Goal: Task Accomplishment & Management: Manage account settings

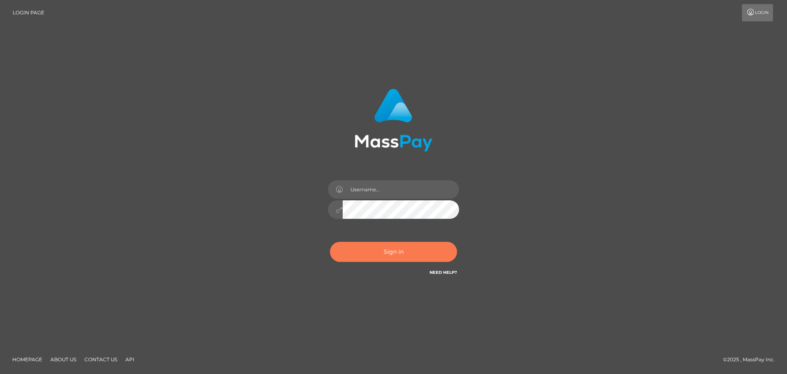
click at [406, 250] on button "Sign in" at bounding box center [393, 252] width 127 height 20
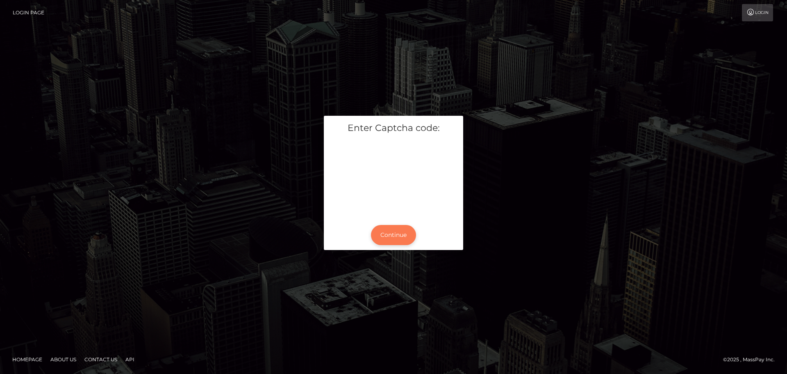
click at [387, 236] on button "Continue" at bounding box center [393, 235] width 45 height 20
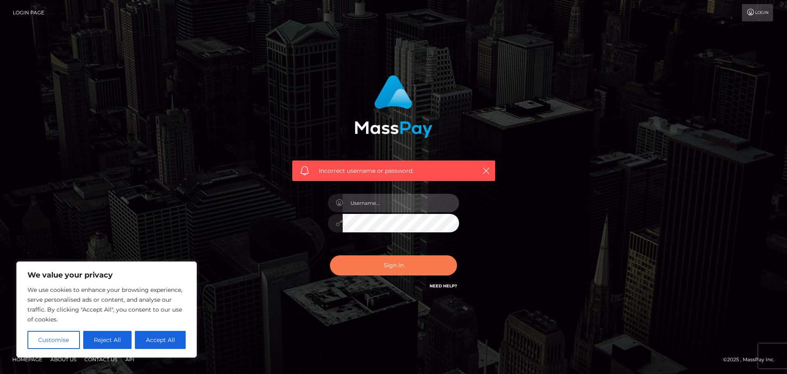
type input "hello.feetfinder"
click at [375, 259] on button "Sign in" at bounding box center [393, 265] width 127 height 20
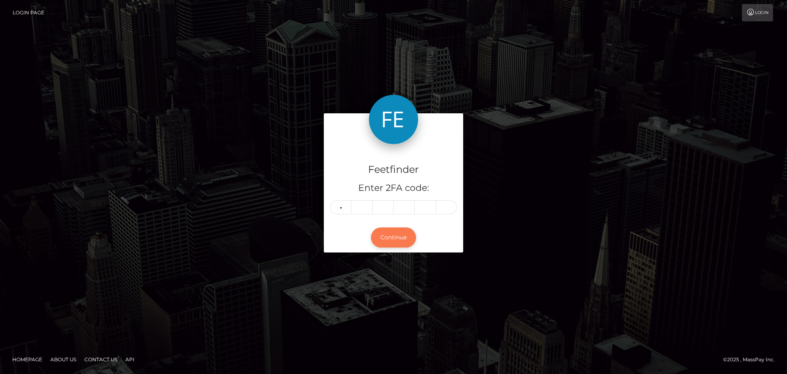
type input "7"
type input "0"
type input "8"
type input "3"
type input "4"
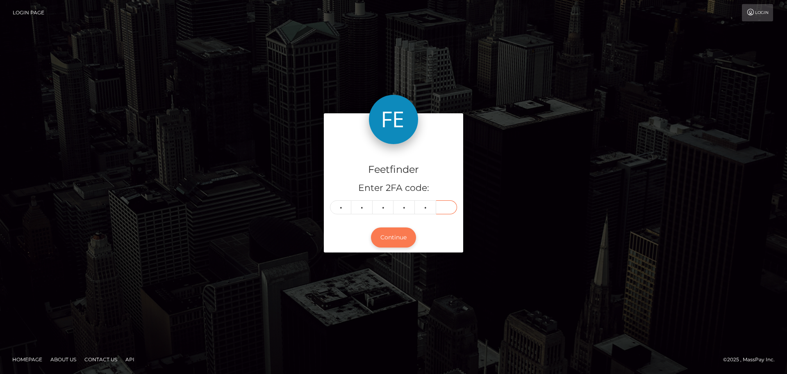
type input "2"
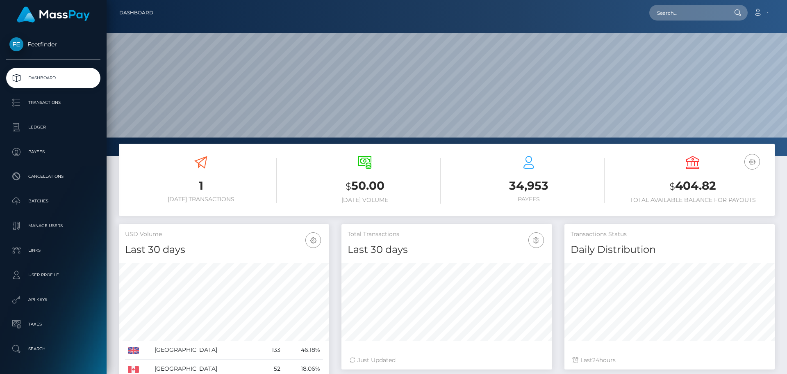
scroll to position [146, 211]
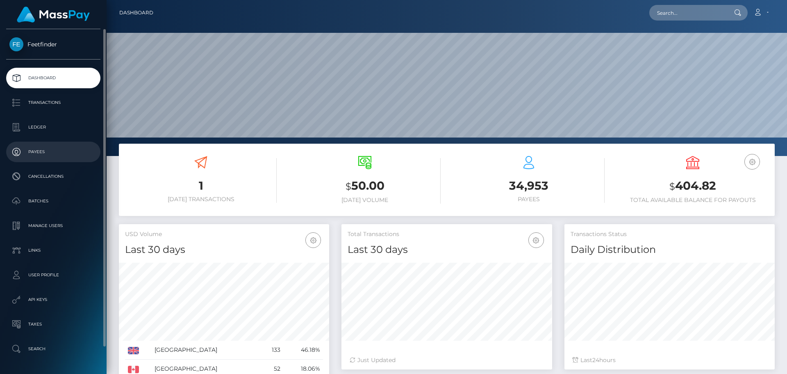
drag, startPoint x: 43, startPoint y: 145, endPoint x: 47, endPoint y: 144, distance: 4.1
click at [43, 145] on link "Payees" at bounding box center [53, 151] width 94 height 21
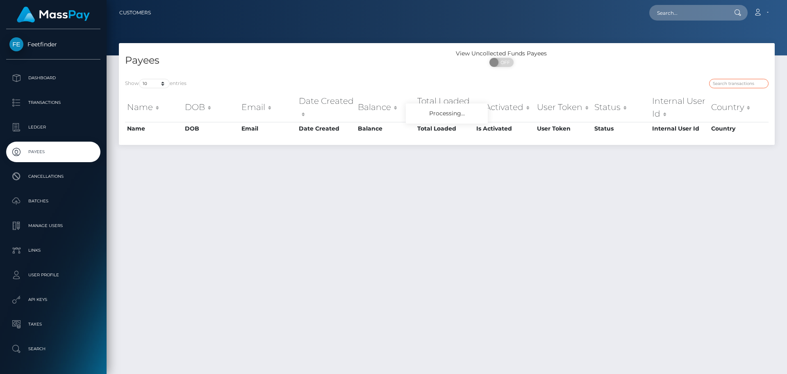
click at [736, 82] on input "search" at bounding box center [738, 83] width 59 height 9
paste input "c3bcb885-96a4-11f0-bd85-0694aced620b"
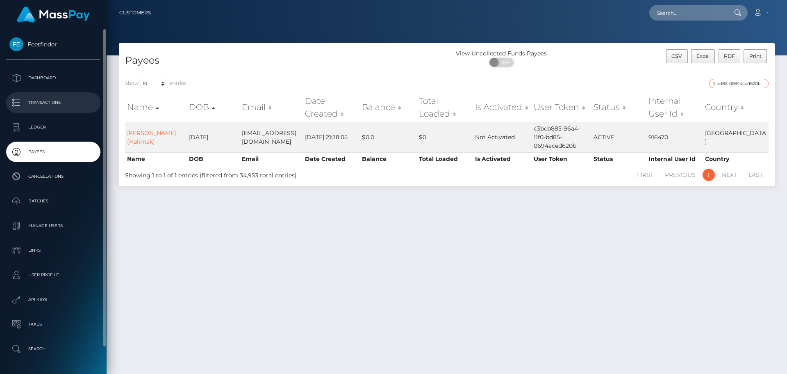
type input "c3bcb885-96a4-11f0-bd85-0694aced620b"
